Goal: Information Seeking & Learning: Learn about a topic

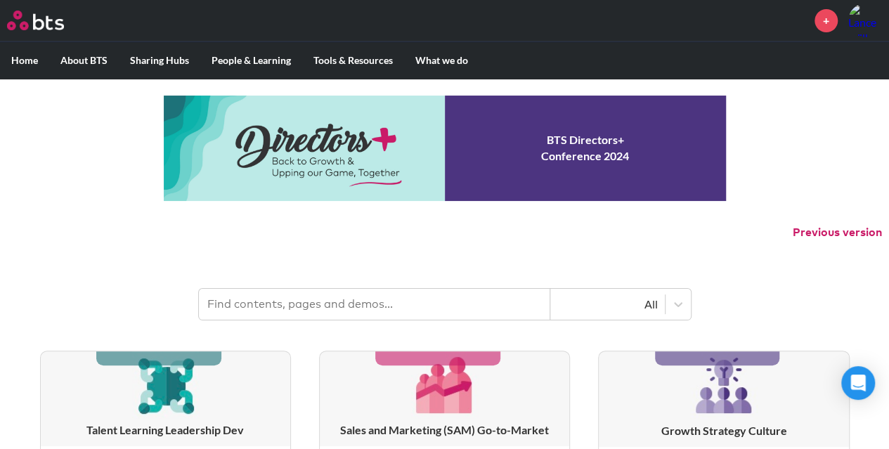
click at [306, 300] on input "text" at bounding box center [374, 304] width 351 height 31
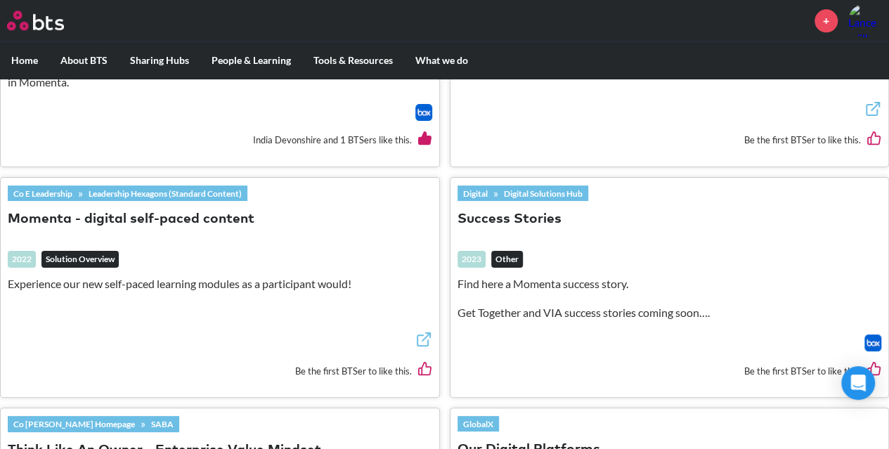
scroll to position [696, 0]
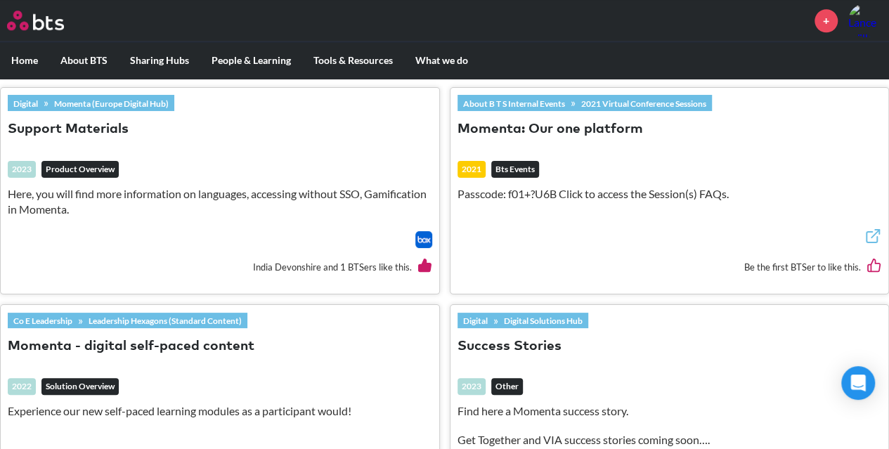
type input "momenta"
click at [107, 98] on link "Momenta (Europe Digital Hub)" at bounding box center [111, 103] width 126 height 15
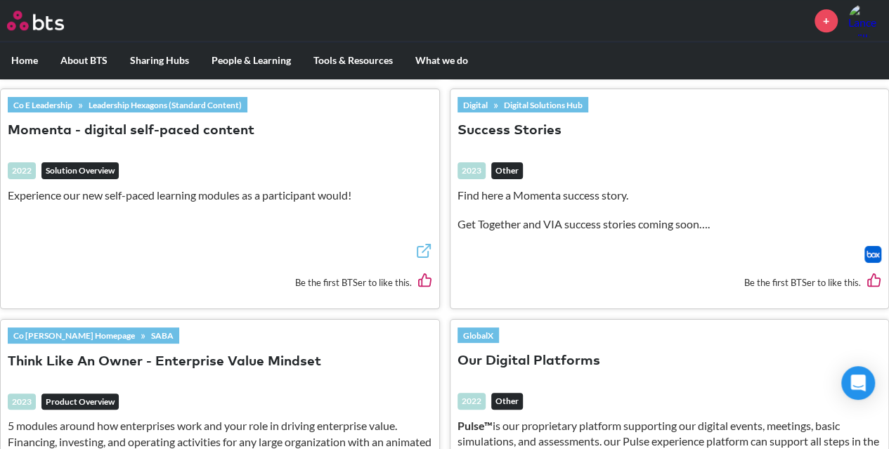
scroll to position [922, 0]
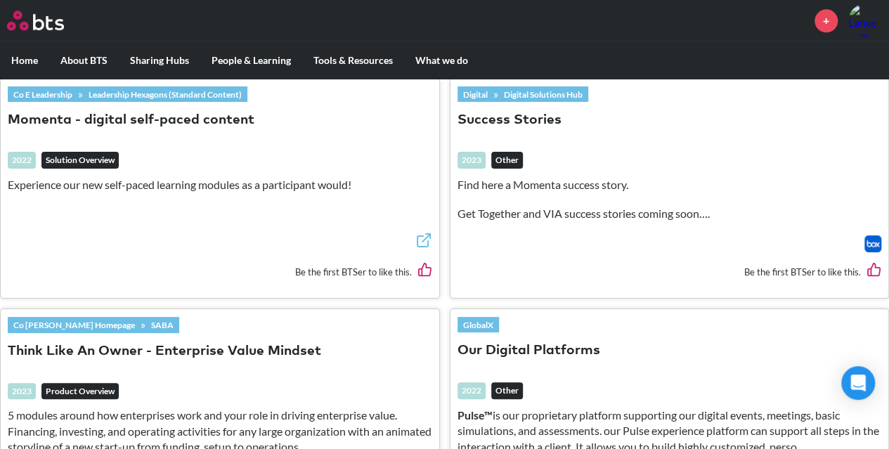
click at [98, 113] on button "Momenta - digital self-paced content" at bounding box center [131, 120] width 247 height 19
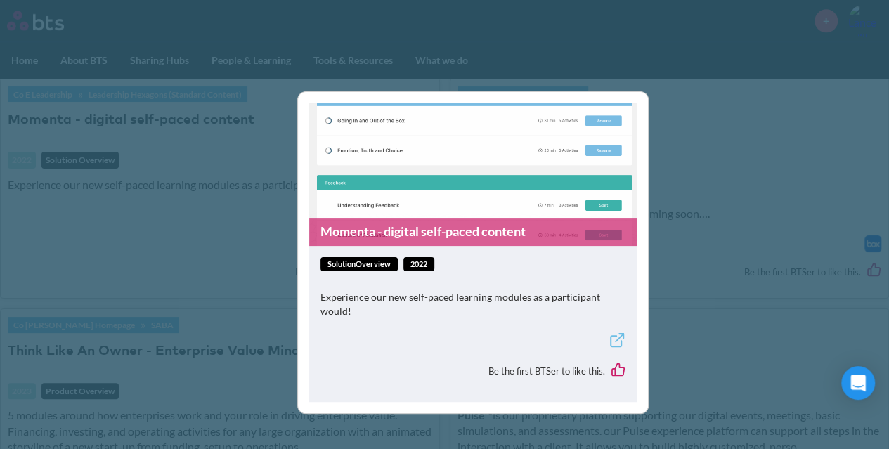
click at [413, 227] on link "Momenta - digital self-paced content" at bounding box center [472, 231] width 327 height 27
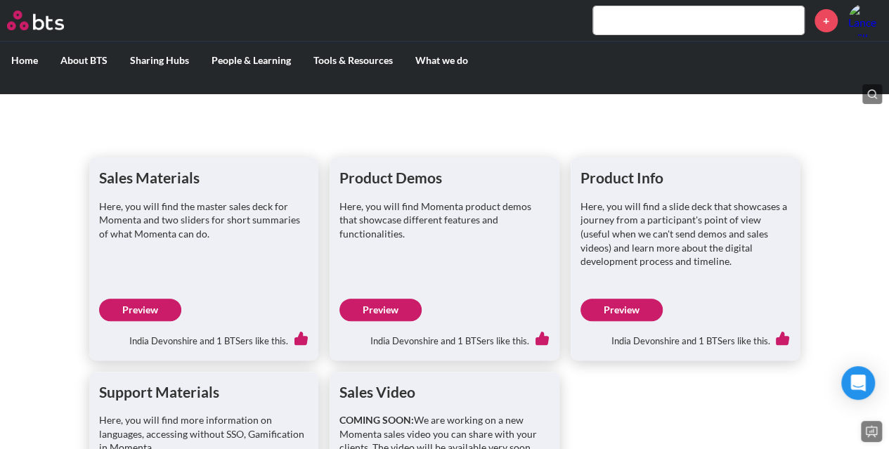
scroll to position [160, 0]
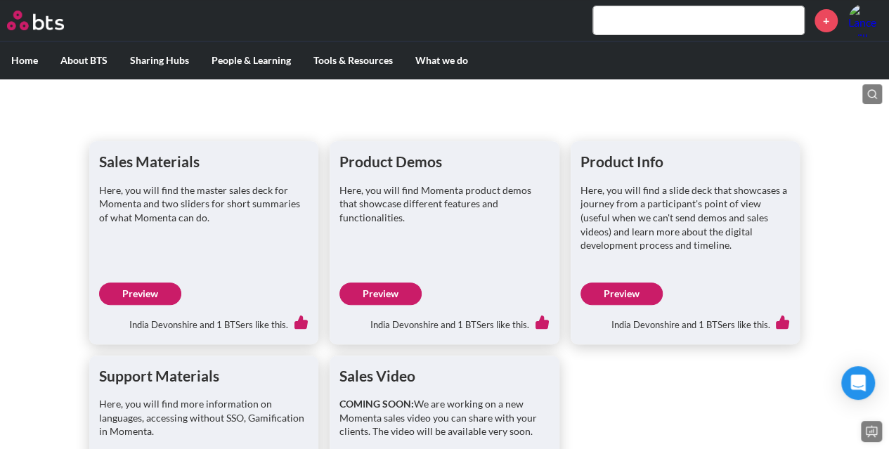
click at [146, 299] on link "Preview" at bounding box center [140, 293] width 82 height 22
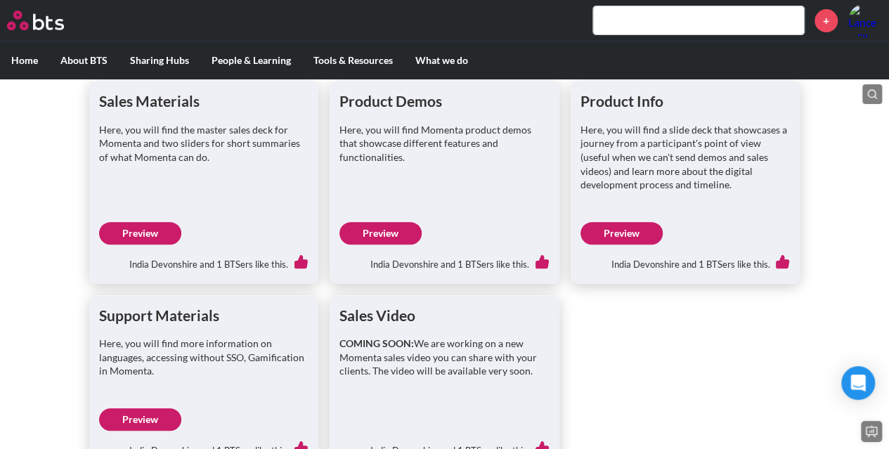
scroll to position [222, 0]
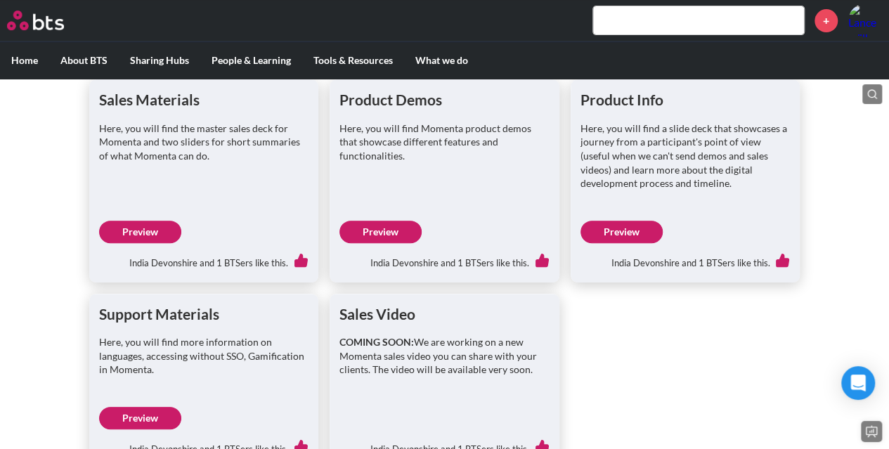
click at [627, 229] on link "Preview" at bounding box center [621, 232] width 82 height 22
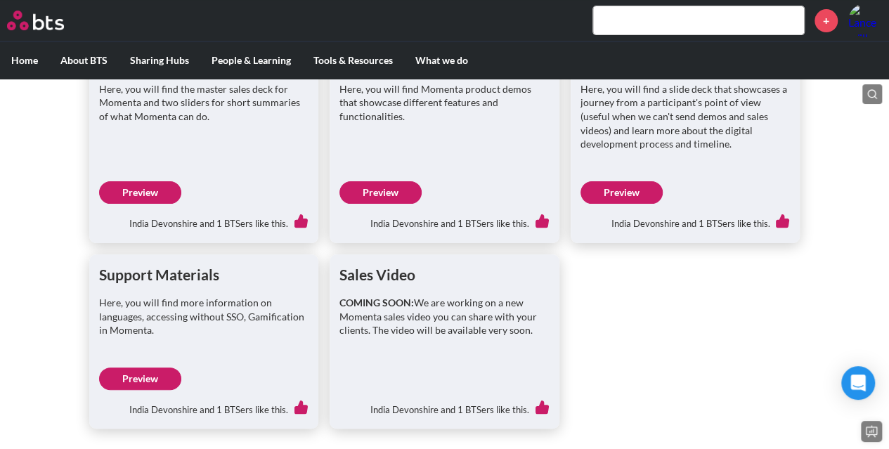
click at [143, 382] on link "Preview" at bounding box center [140, 378] width 82 height 22
